Goal: Subscribe to service/newsletter

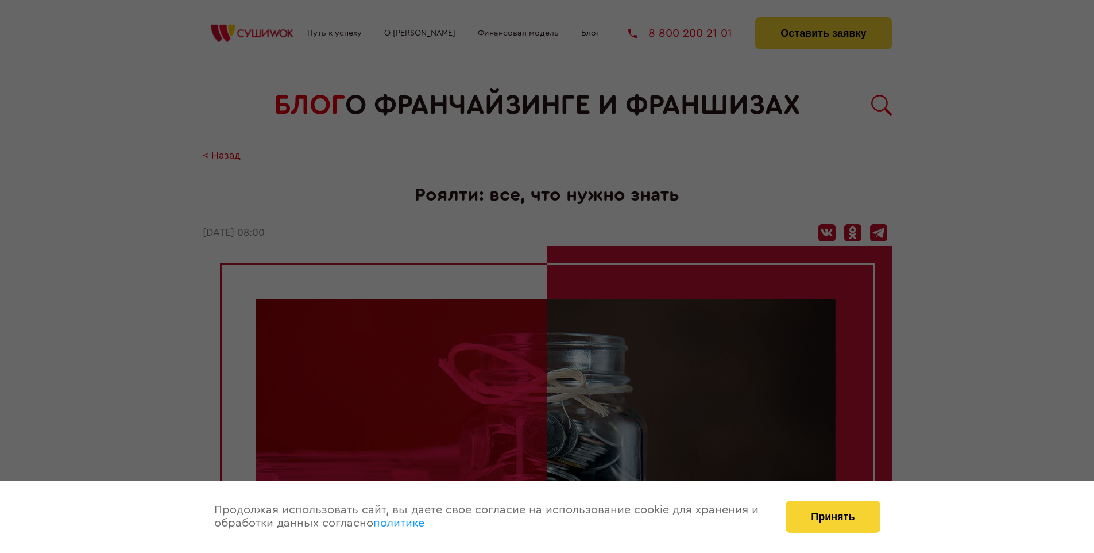
scroll to position [1200, 0]
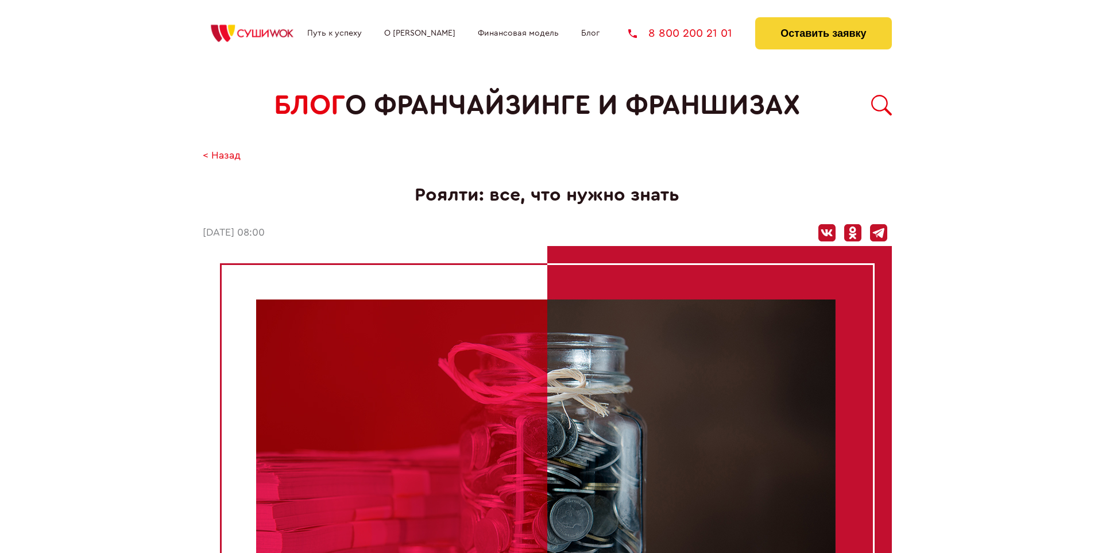
scroll to position [1200, 0]
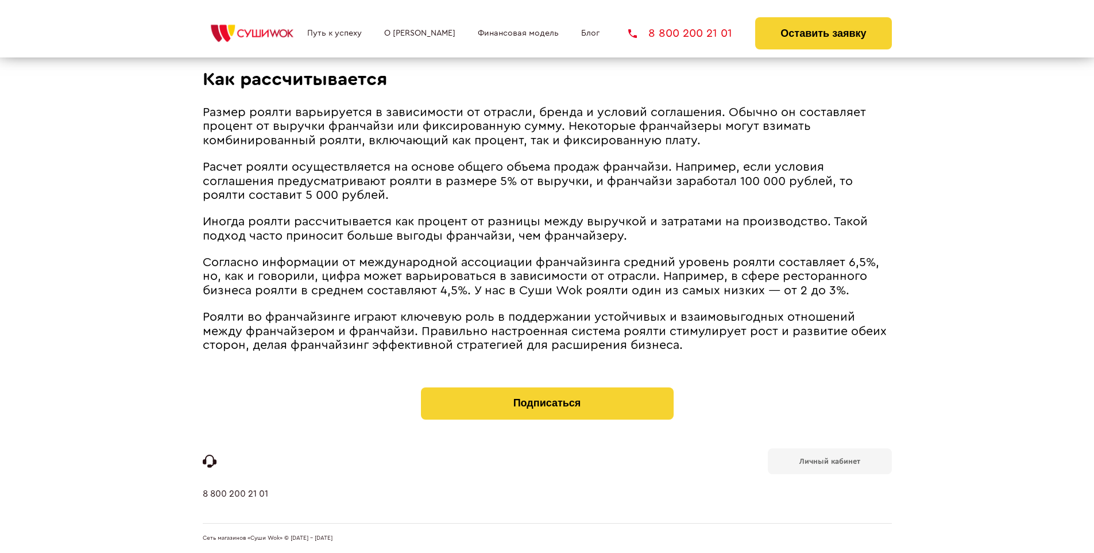
click at [830, 460] on b "Личный кабинет" at bounding box center [830, 460] width 61 height 7
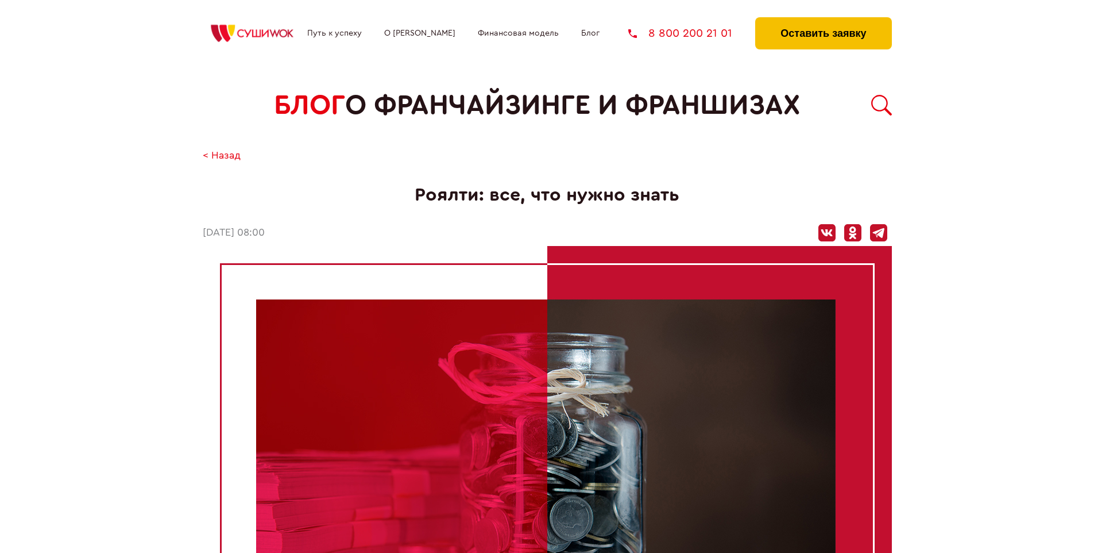
click at [823, 20] on button "Оставить заявку" at bounding box center [823, 33] width 136 height 32
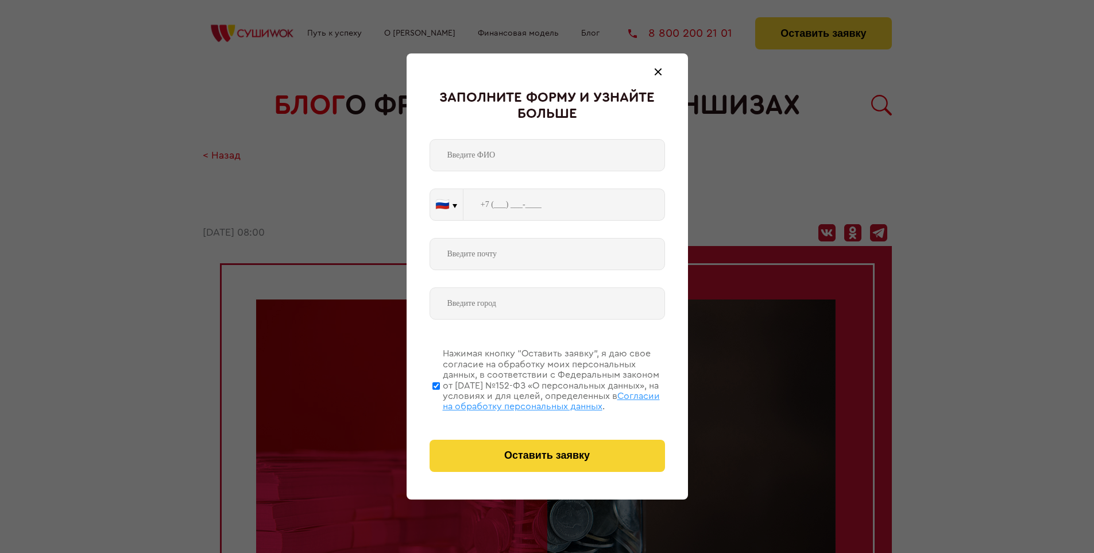
click at [533, 399] on span "Согласии на обработку персональных данных" at bounding box center [551, 401] width 217 height 20
click at [440, 399] on input "Нажимая кнопку “Оставить заявку”, я даю свое согласие на обработку моих персона…" at bounding box center [436, 386] width 7 height 92
checkbox input "false"
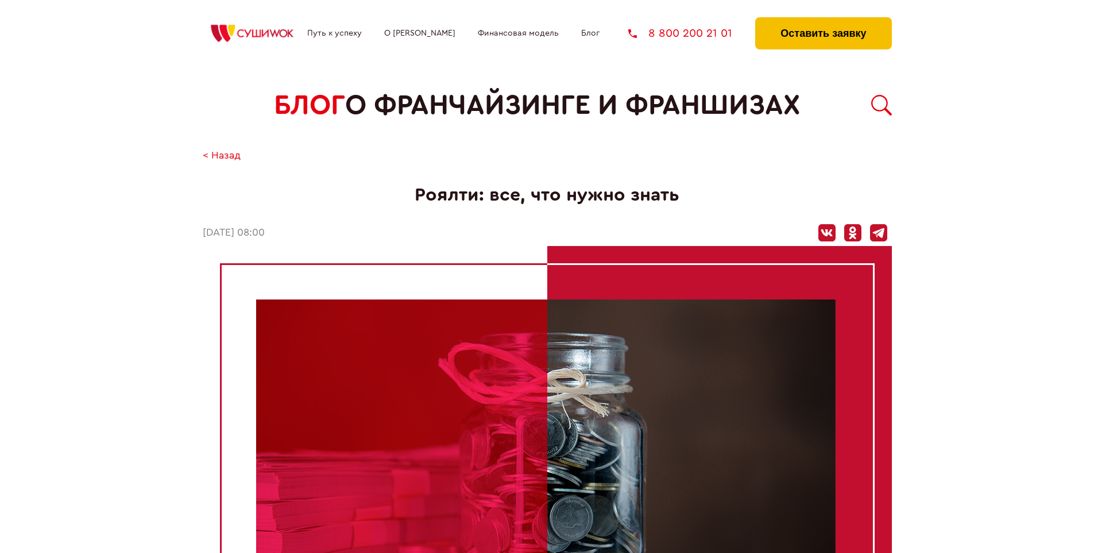
click at [823, 20] on button "Оставить заявку" at bounding box center [823, 33] width 136 height 32
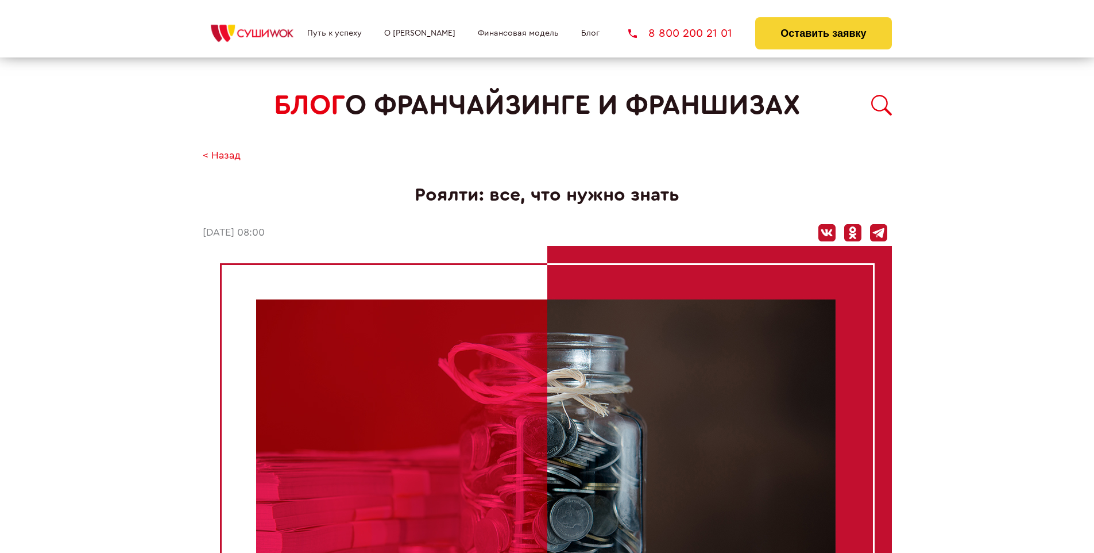
scroll to position [1200, 0]
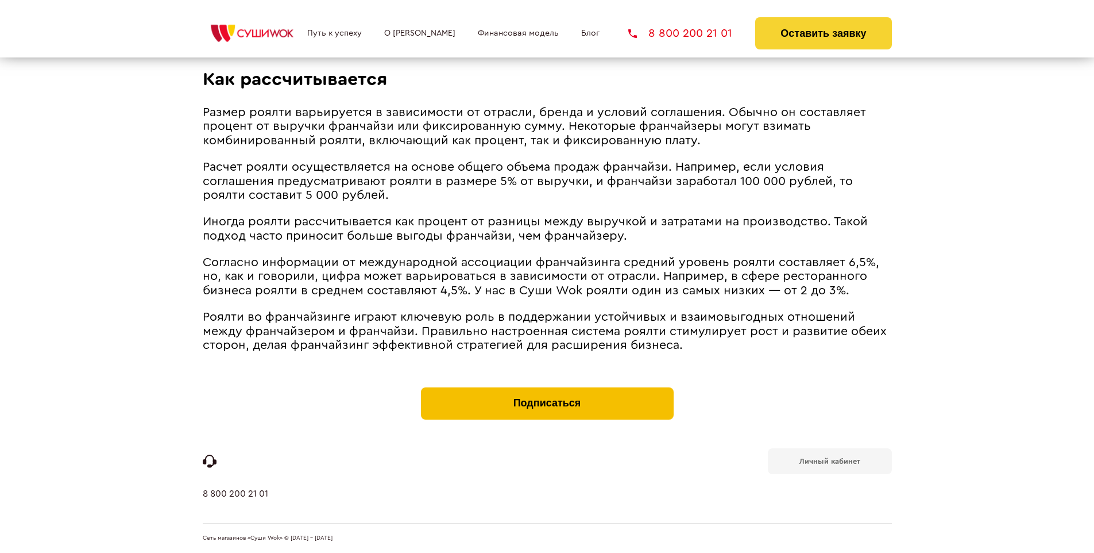
click at [547, 390] on button "Подписаться" at bounding box center [547, 403] width 253 height 32
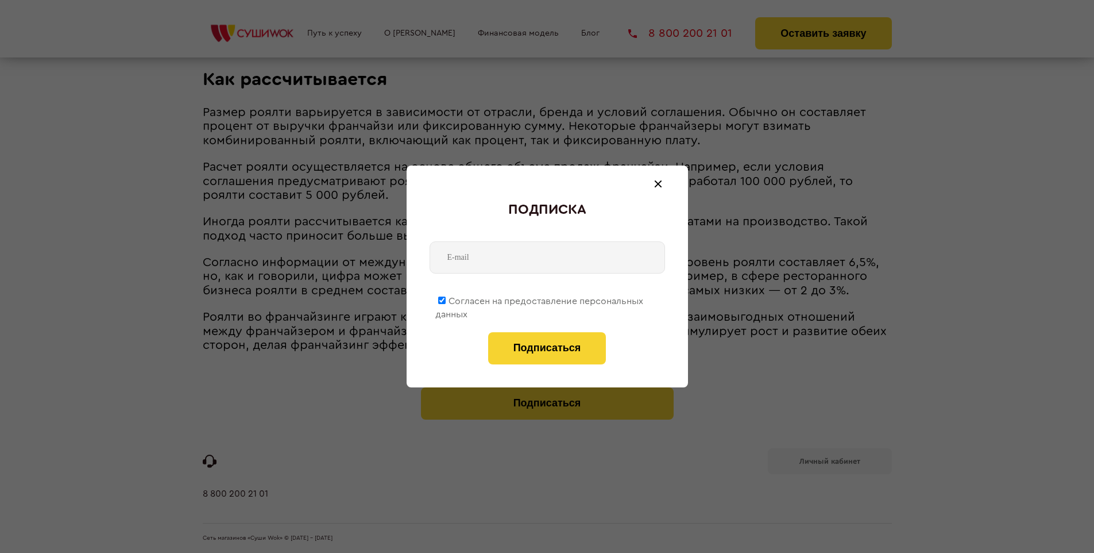
click at [540, 299] on span "Согласен на предоставление персональных данных" at bounding box center [539, 307] width 208 height 22
click at [446, 299] on input "Согласен на предоставление персональных данных" at bounding box center [441, 299] width 7 height 7
checkbox input "false"
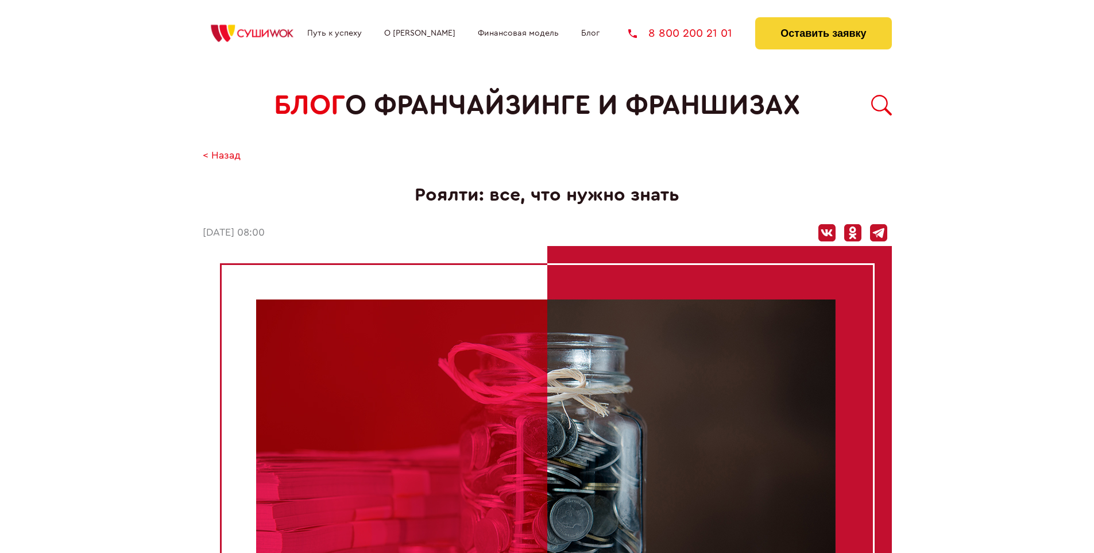
scroll to position [1200, 0]
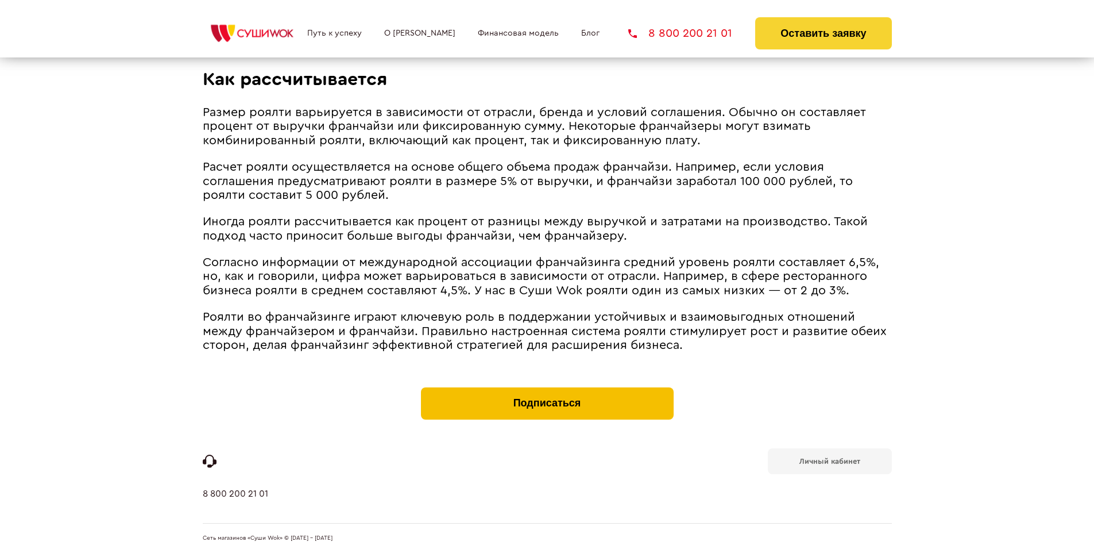
click at [547, 390] on button "Подписаться" at bounding box center [547, 403] width 253 height 32
